Goal: Information Seeking & Learning: Understand process/instructions

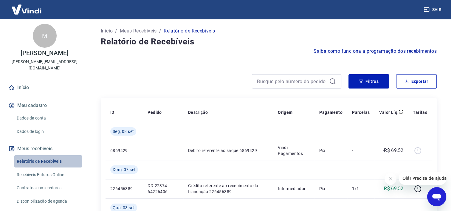
click at [60, 157] on link "Relatório de Recebíveis" at bounding box center [48, 161] width 68 height 12
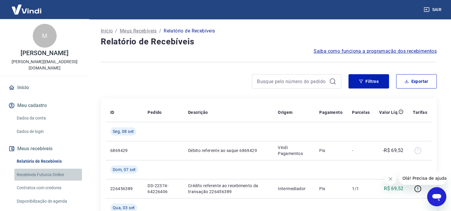
click at [61, 170] on link "Recebíveis Futuros Online" at bounding box center [48, 175] width 68 height 12
click at [61, 169] on link "Recebíveis Futuros Online" at bounding box center [48, 175] width 68 height 12
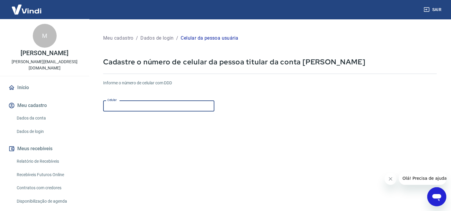
click at [188, 107] on input "Celular" at bounding box center [158, 105] width 111 height 11
type input "[PHONE_NUMBER]"
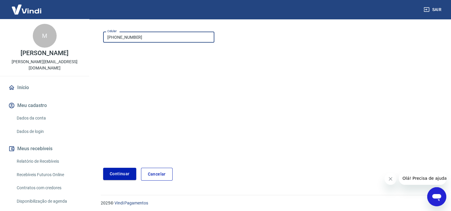
scroll to position [71, 0]
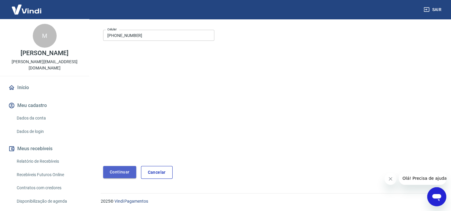
click at [120, 171] on button "Continuar" at bounding box center [119, 172] width 33 height 12
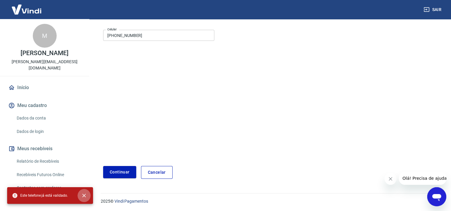
click at [83, 195] on icon "close" at bounding box center [84, 195] width 6 height 6
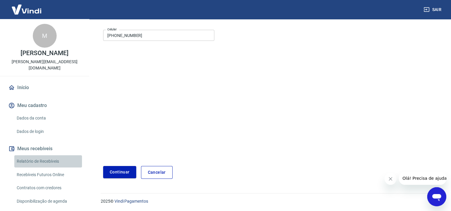
click at [53, 155] on link "Relatório de Recebíveis" at bounding box center [48, 161] width 68 height 12
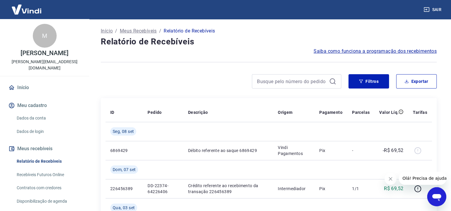
click at [367, 50] on span "Saiba como funciona a programação dos recebimentos" at bounding box center [374, 51] width 123 height 7
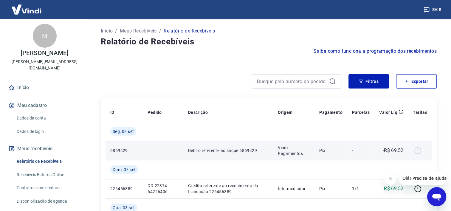
click at [417, 150] on div at bounding box center [419, 151] width 14 height 10
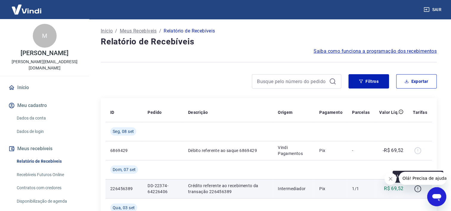
click at [417, 189] on icon "button" at bounding box center [417, 188] width 7 height 7
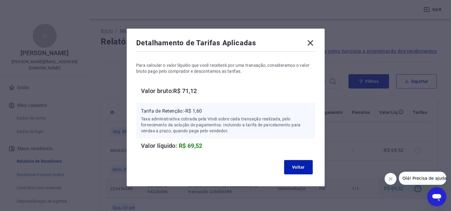
click at [309, 42] on icon at bounding box center [310, 43] width 6 height 6
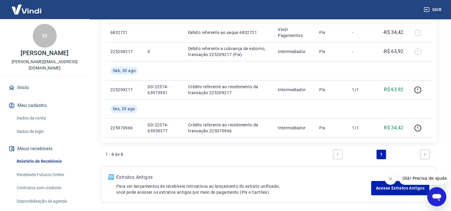
scroll to position [255, 0]
